Goal: Task Accomplishment & Management: Use online tool/utility

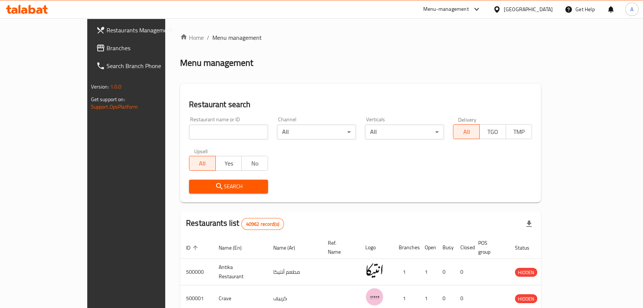
click at [190, 118] on div "Restaurant name or ID Restaurant name or ID" at bounding box center [228, 128] width 79 height 23
click at [189, 126] on input "search" at bounding box center [228, 131] width 79 height 15
paste input "Frankcastle@999"
type input "Frankcastle@999"
click at [548, 7] on div "[GEOGRAPHIC_DATA]" at bounding box center [528, 9] width 49 height 8
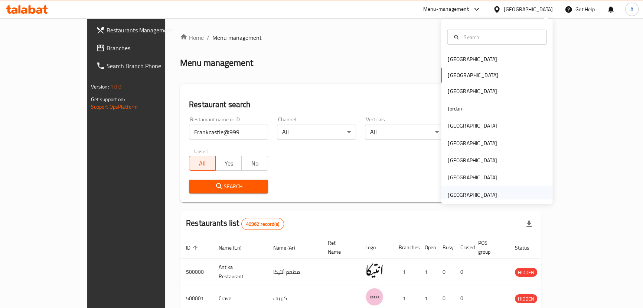
click at [458, 197] on div "[GEOGRAPHIC_DATA]" at bounding box center [472, 195] width 49 height 8
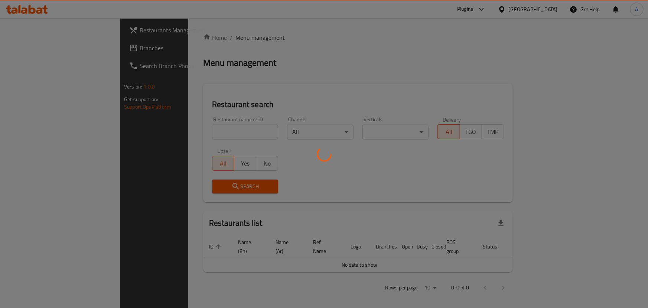
click at [175, 134] on div at bounding box center [324, 154] width 648 height 308
click at [171, 132] on div at bounding box center [324, 154] width 648 height 308
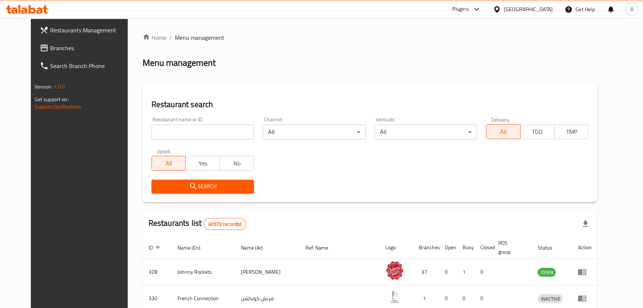
click at [193, 129] on div "Home / Menu management Menu management Restaurant search Restaurant name or ID …" at bounding box center [370, 269] width 455 height 473
drag, startPoint x: 193, startPoint y: 129, endPoint x: 167, endPoint y: 129, distance: 26.4
click at [193, 129] on input "search" at bounding box center [203, 131] width 103 height 15
paste input "Mustard and Mint"
type input "Mustard and Mint"
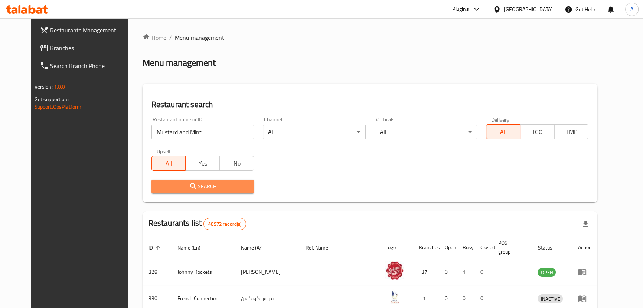
drag, startPoint x: 186, startPoint y: 182, endPoint x: 267, endPoint y: 178, distance: 80.3
click at [186, 182] on span "Search" at bounding box center [203, 186] width 91 height 9
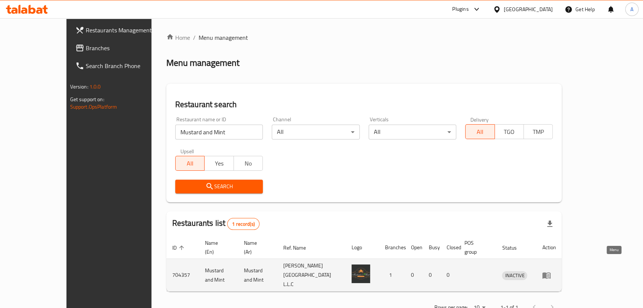
click at [556, 270] on link "enhanced table" at bounding box center [549, 274] width 14 height 9
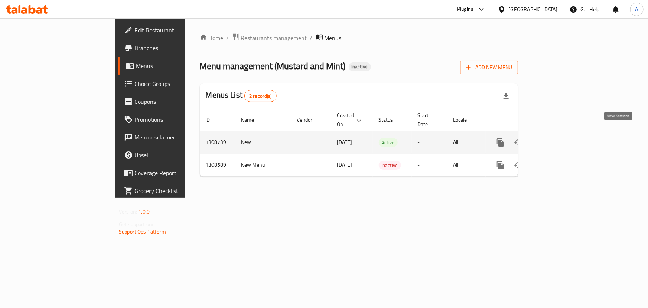
click at [563, 137] on link "enhanced table" at bounding box center [554, 142] width 18 height 18
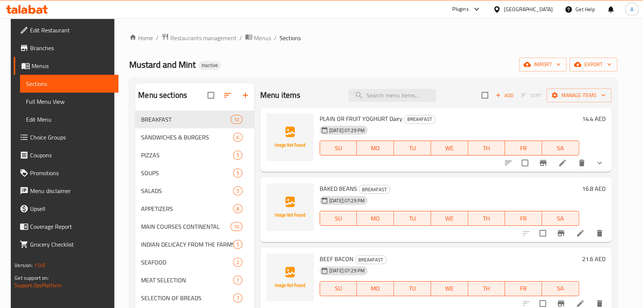
click at [56, 108] on link "Full Menu View" at bounding box center [69, 101] width 98 height 18
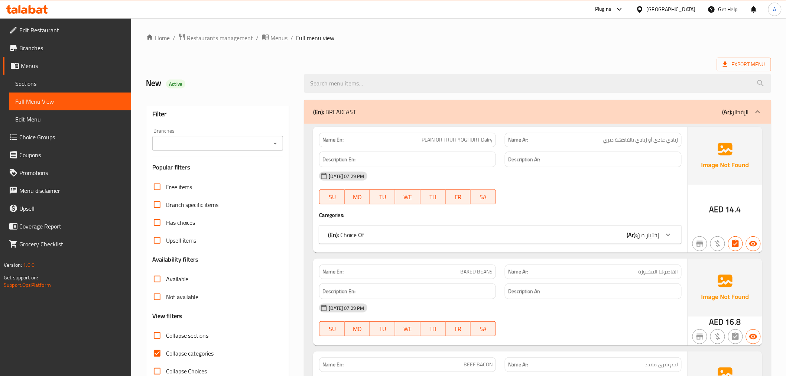
drag, startPoint x: 632, startPoint y: 0, endPoint x: 551, endPoint y: 41, distance: 90.5
click at [551, 41] on ol "Home / Restaurants management / Menus / Full menu view" at bounding box center [458, 38] width 625 height 10
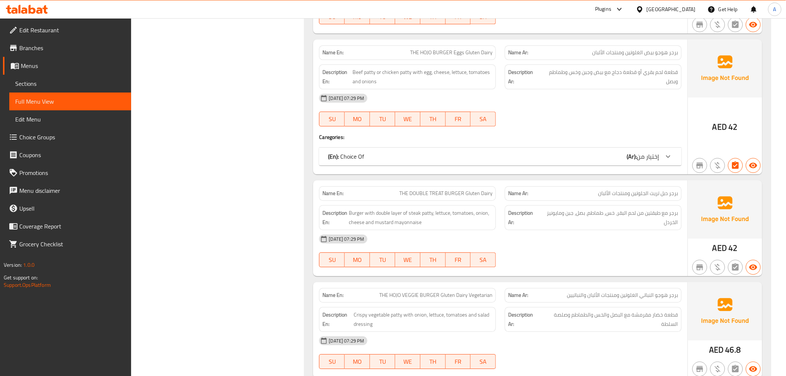
scroll to position [188, 0]
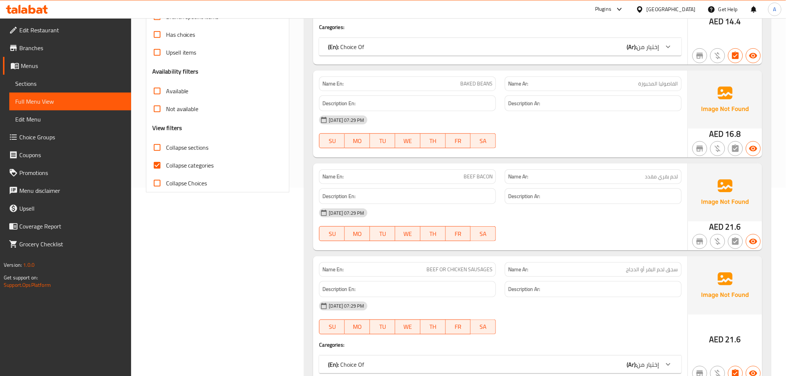
click at [202, 167] on span "Collapse categories" at bounding box center [190, 165] width 48 height 9
click at [166, 167] on input "Collapse categories" at bounding box center [157, 165] width 18 height 18
checkbox input "false"
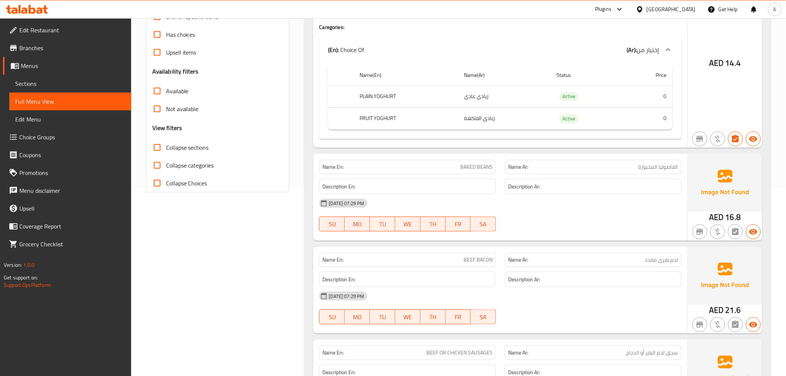
click at [588, 98] on td "Active" at bounding box center [587, 96] width 73 height 22
copy span "Active"
click at [183, 144] on span "Collapse sections" at bounding box center [187, 147] width 43 height 9
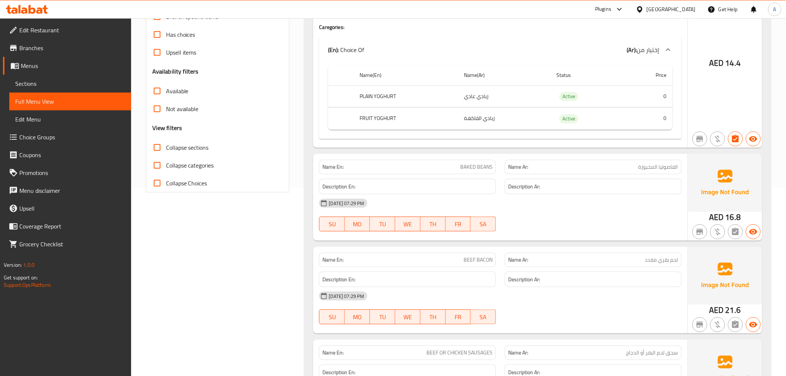
click at [166, 144] on input "Collapse sections" at bounding box center [157, 148] width 18 height 18
checkbox input "true"
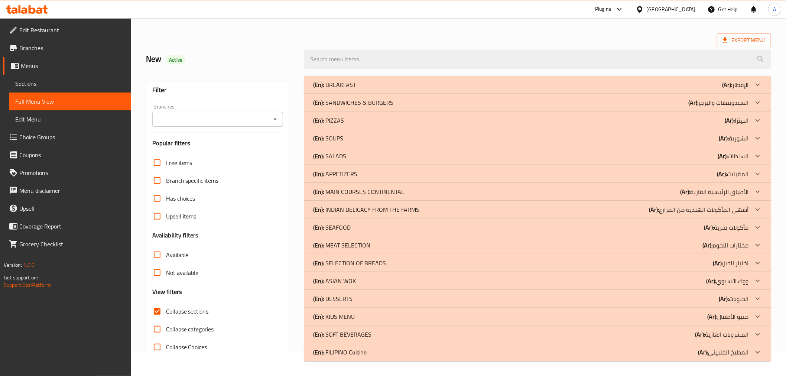
scroll to position [0, 0]
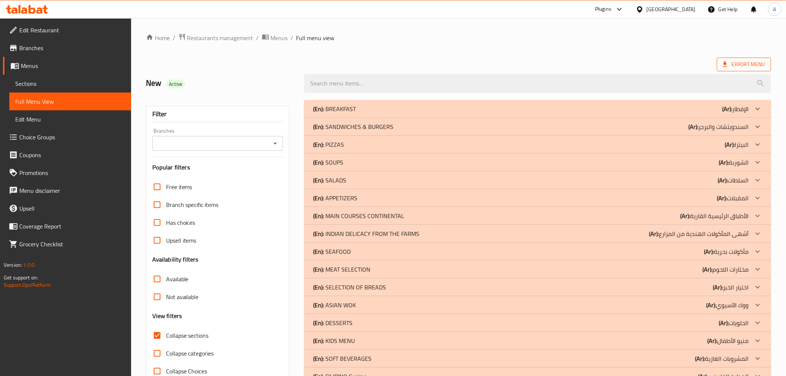
click at [648, 68] on span "Export Menu" at bounding box center [744, 64] width 42 height 9
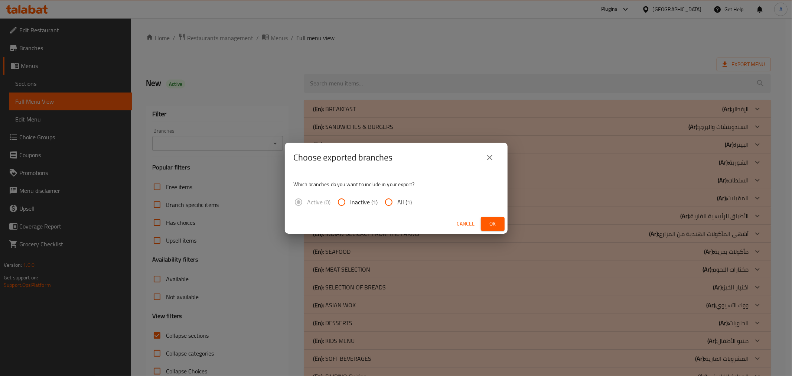
drag, startPoint x: 395, startPoint y: 200, endPoint x: 482, endPoint y: 227, distance: 91.7
click at [397, 201] on label "All (1)" at bounding box center [396, 202] width 32 height 18
click at [397, 201] on input "All (1)" at bounding box center [389, 202] width 18 height 18
radio input "true"
click at [496, 218] on button "Ok" at bounding box center [493, 224] width 24 height 14
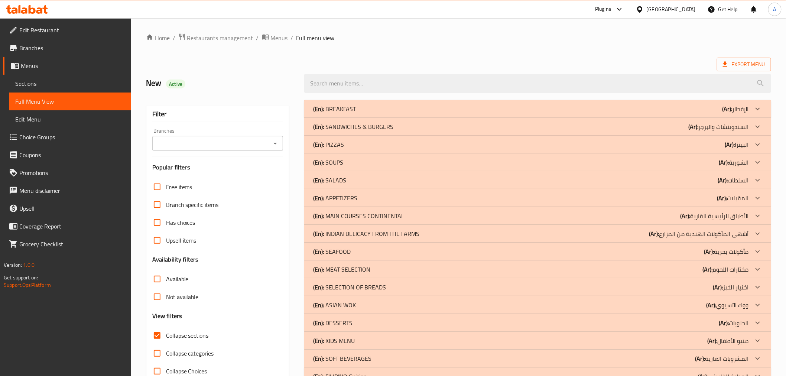
drag, startPoint x: 575, startPoint y: 54, endPoint x: 588, endPoint y: 62, distance: 15.0
click at [575, 54] on div "Home / Restaurants management / Menus / Full menu view Export Menu New Active F…" at bounding box center [458, 209] width 625 height 352
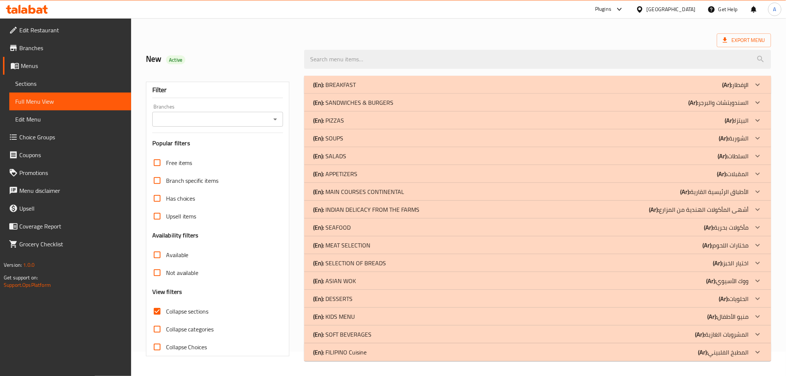
click at [205, 307] on span "Collapse sections" at bounding box center [187, 311] width 43 height 9
click at [166, 307] on input "Collapse sections" at bounding box center [157, 311] width 18 height 18
checkbox input "false"
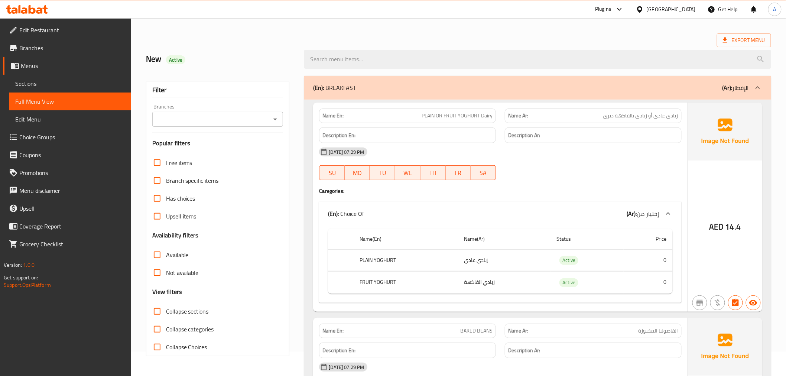
click at [569, 257] on span "Active" at bounding box center [568, 260] width 19 height 9
copy span "Active"
